Goal: Ask a question

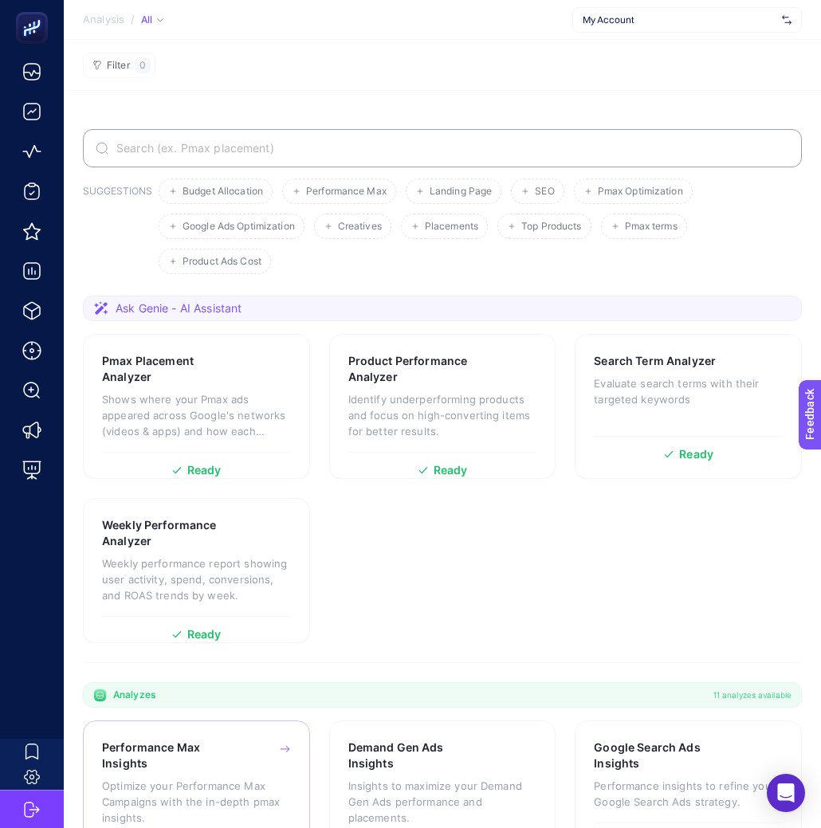
click at [207, 745] on h3 "Performance Max Insights" at bounding box center [171, 756] width 139 height 32
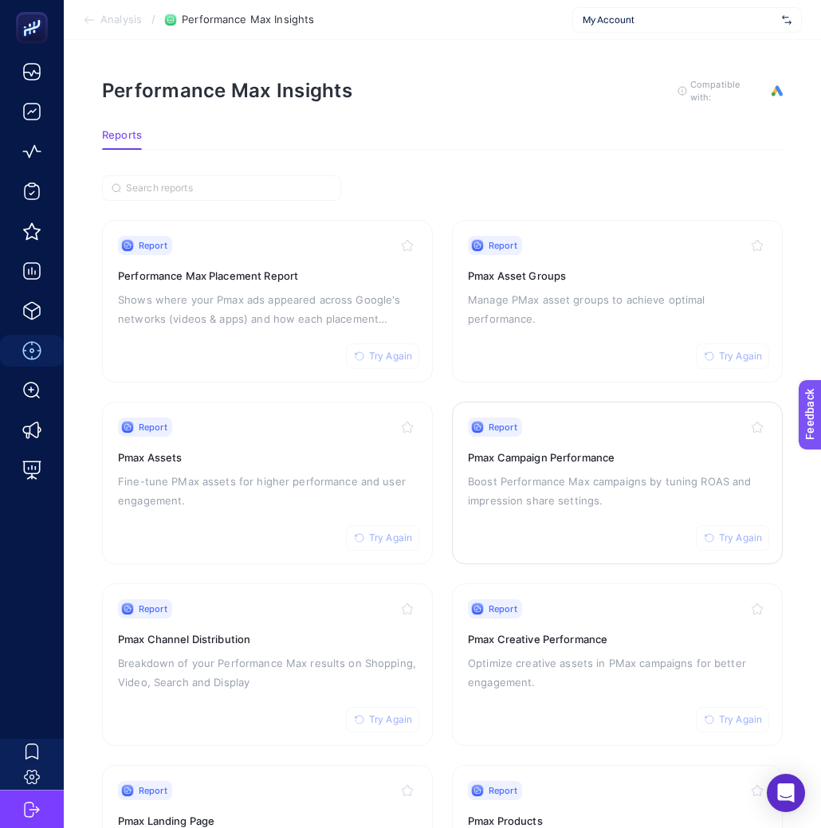
click at [536, 432] on div "Report Try Again" at bounding box center [617, 427] width 299 height 19
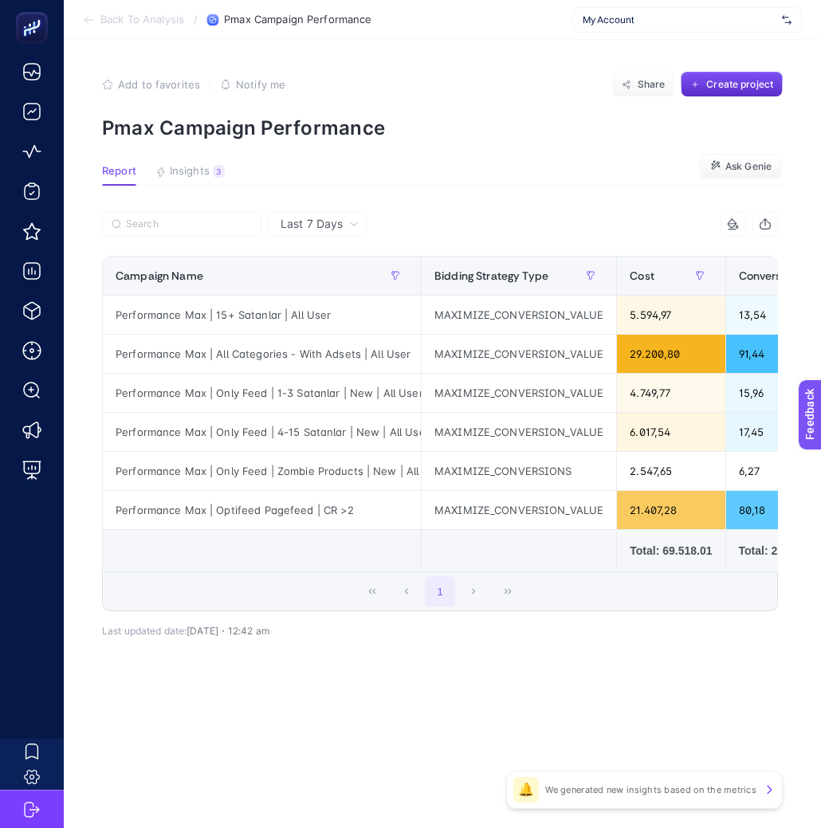
click at [737, 151] on article "Add to favorites false Notify me Share Create project Pmax Campaign Performance…" at bounding box center [442, 434] width 757 height 788
click at [737, 160] on span "Ask Genie" at bounding box center [748, 166] width 46 height 13
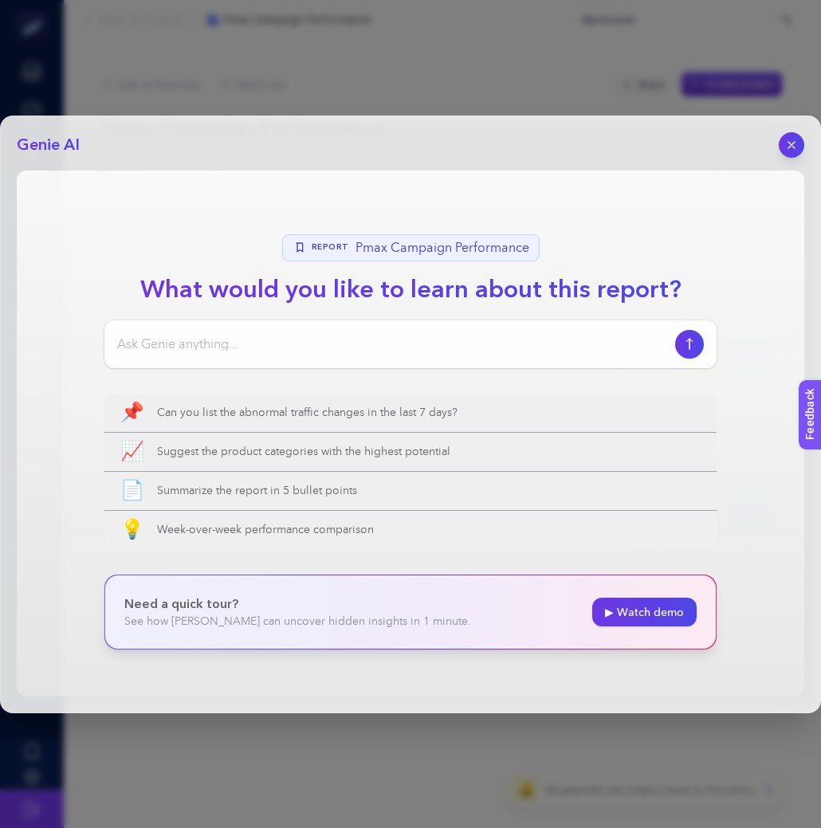
click at [412, 339] on input at bounding box center [393, 344] width 552 height 19
type input "bu tabloyu anlatır mısın ?"
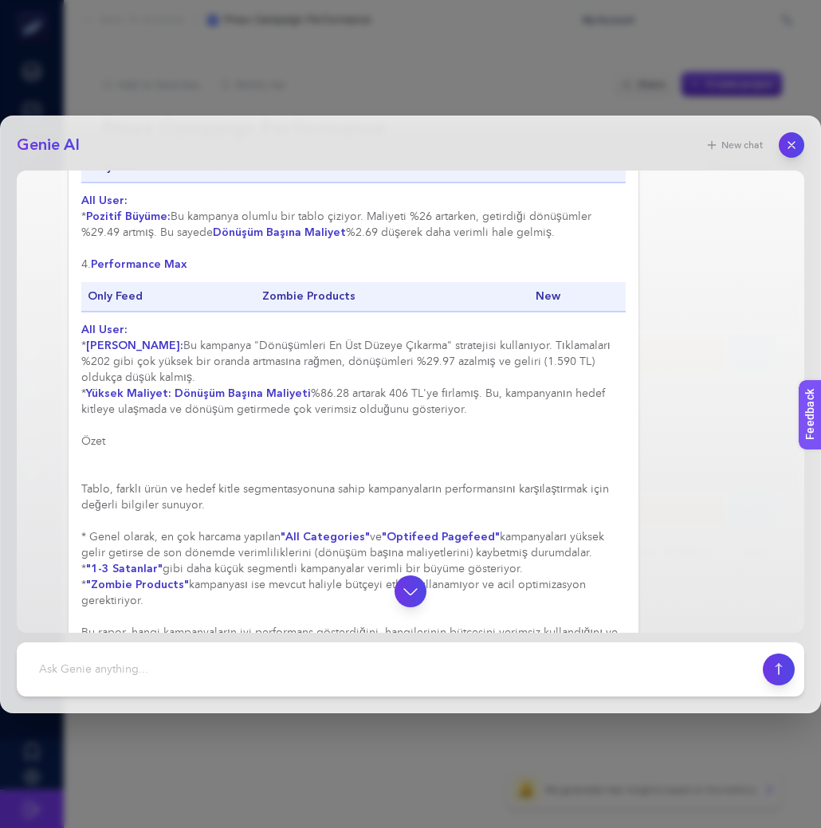
scroll to position [975, 0]
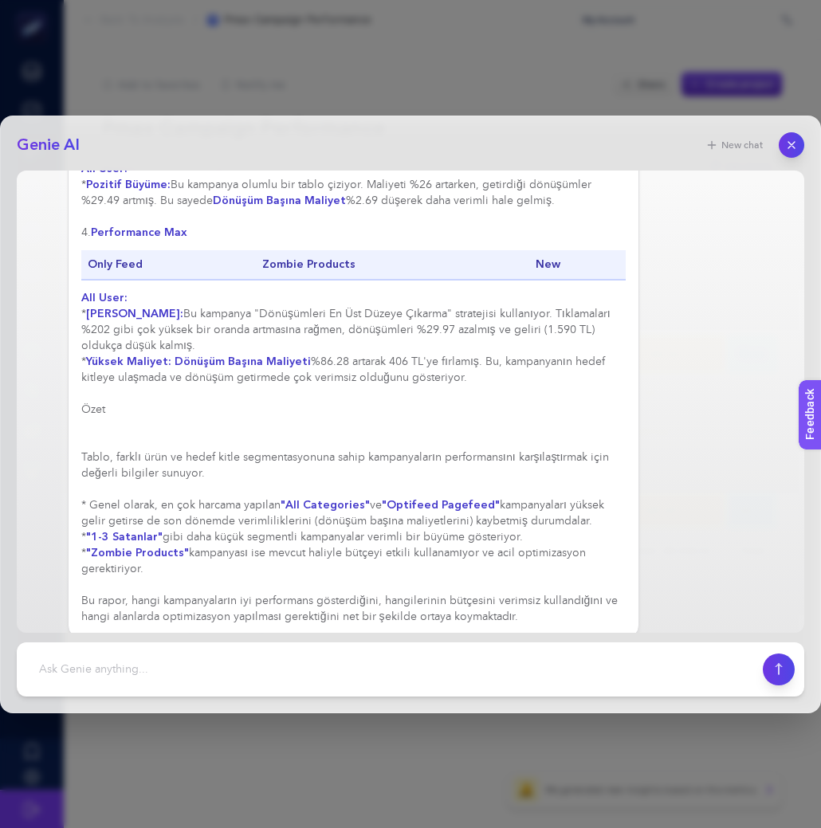
click at [424, 689] on footer at bounding box center [411, 669] width 788 height 54
click at [430, 652] on textarea at bounding box center [389, 669] width 727 height 35
type textarea "b"
type textarea "proje çıkarsan nasıl çıkarırsın ?"
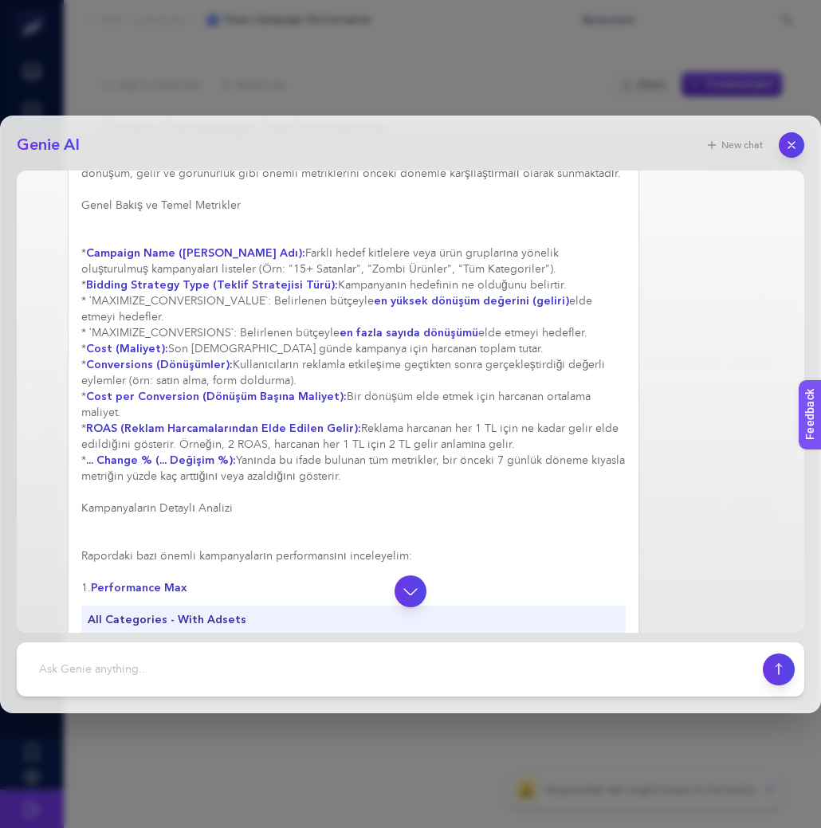
scroll to position [0, 0]
